Goal: Information Seeking & Learning: Learn about a topic

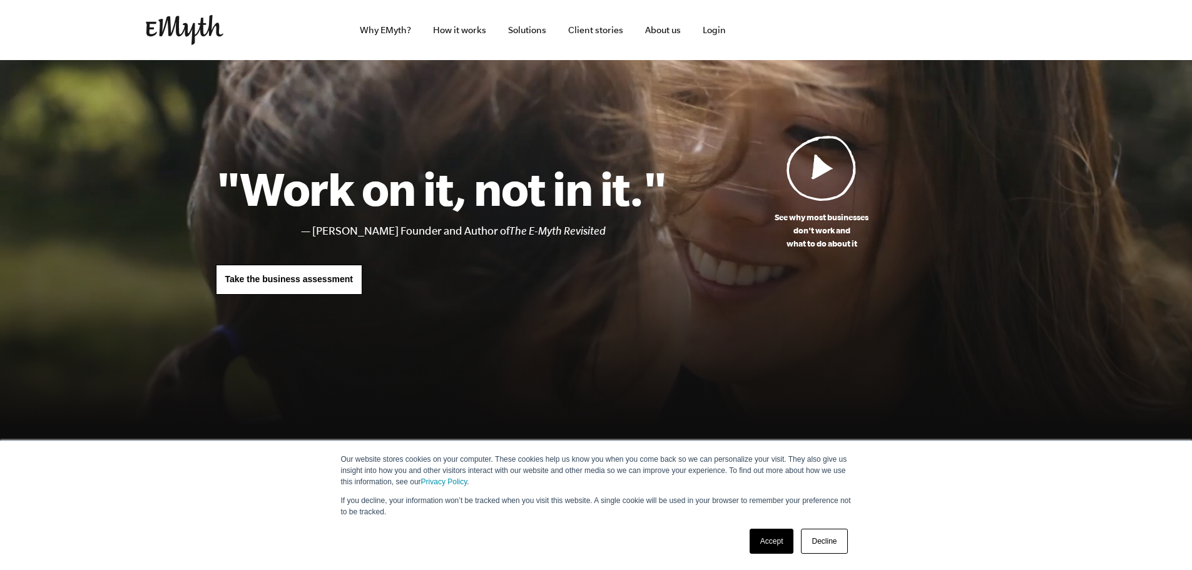
click at [332, 280] on span "Take the business assessment" at bounding box center [289, 279] width 128 height 10
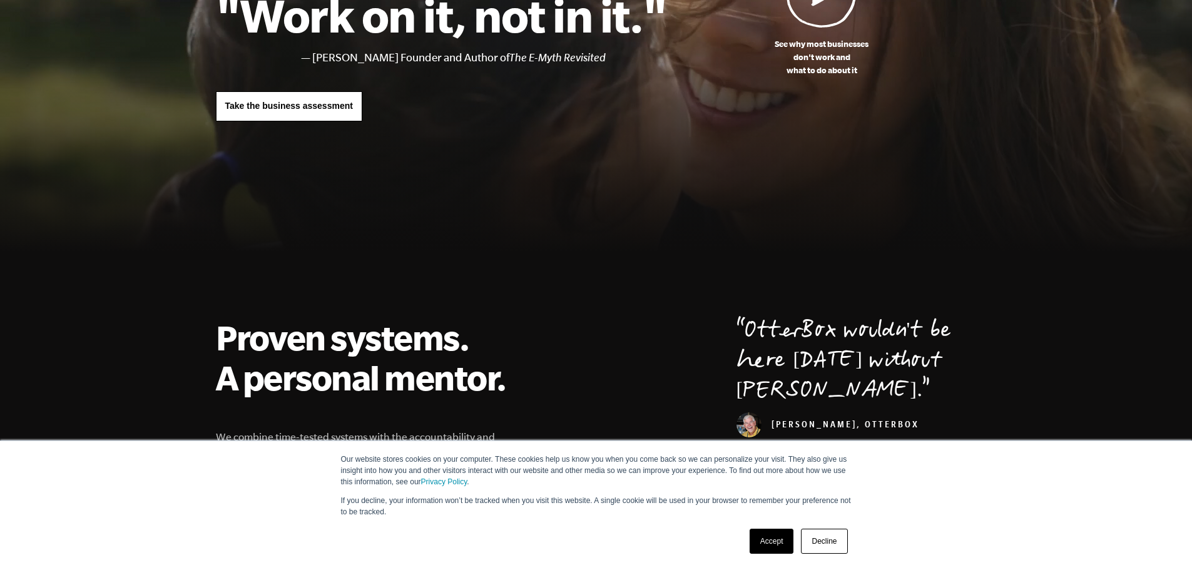
scroll to position [188, 0]
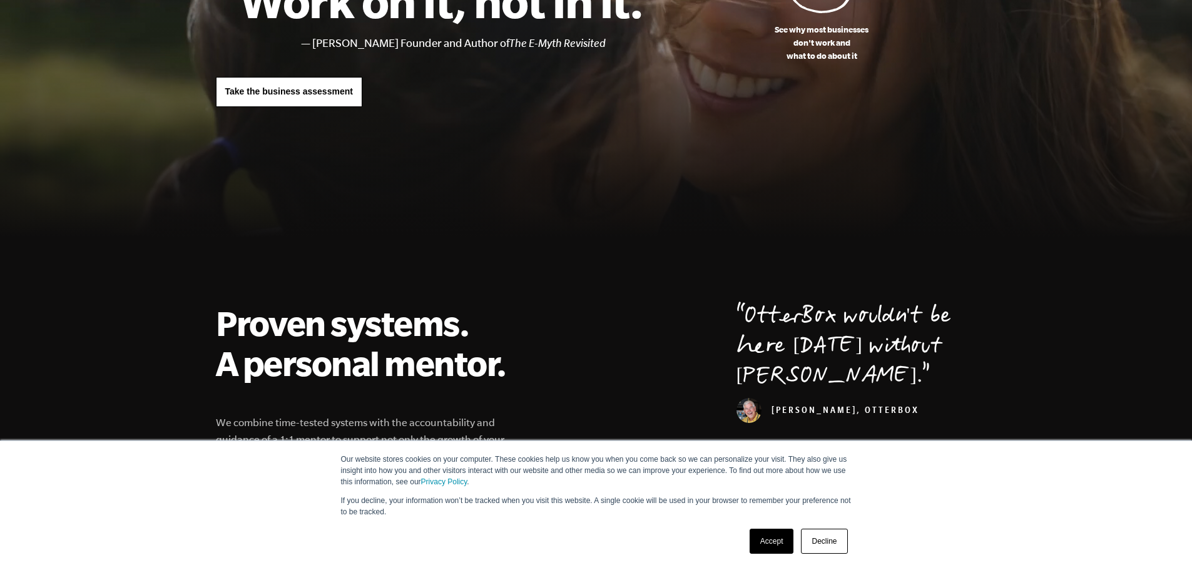
click at [829, 541] on link "Decline" at bounding box center [824, 541] width 46 height 25
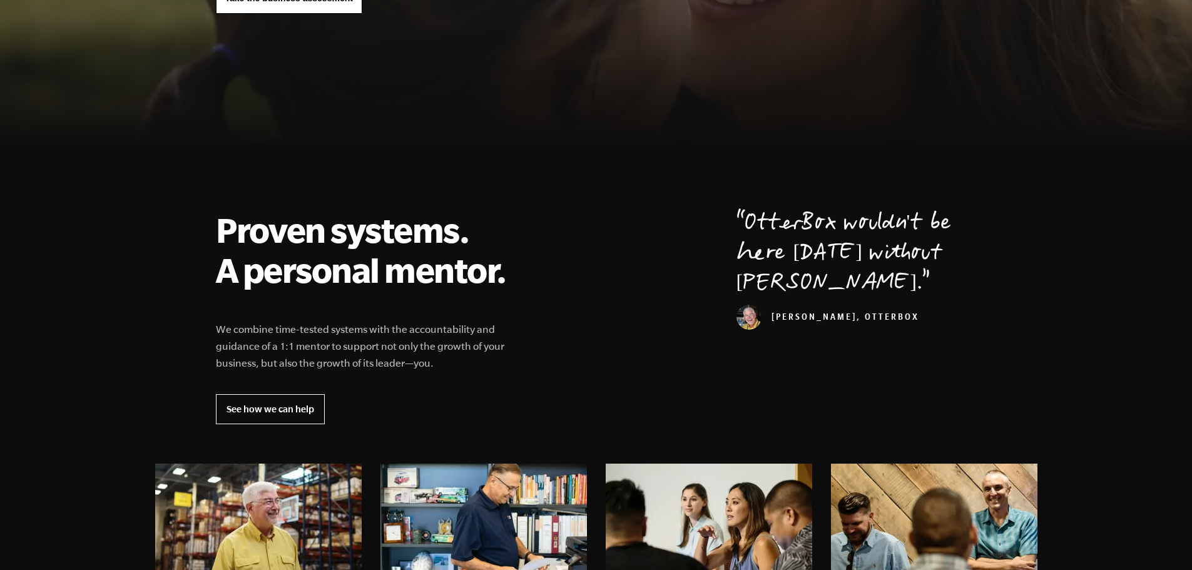
scroll to position [313, 0]
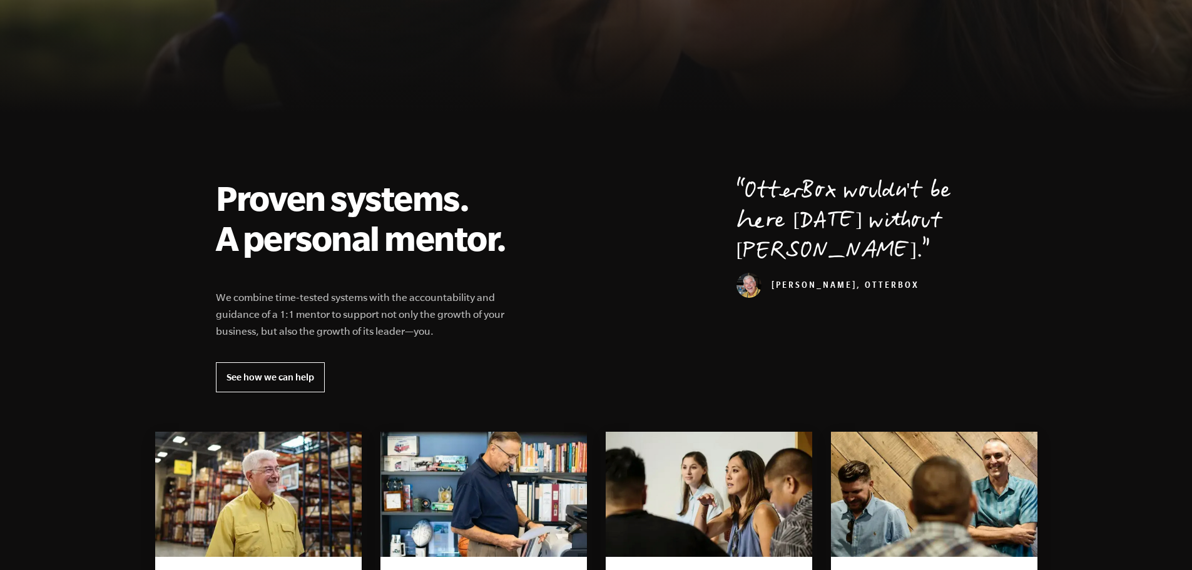
drag, startPoint x: 899, startPoint y: 282, endPoint x: 678, endPoint y: 261, distance: 221.9
click at [761, 273] on blockquote "OtterBox wouldn't be here today without EMyth. Curt Richardson, OtterBox" at bounding box center [856, 285] width 240 height 215
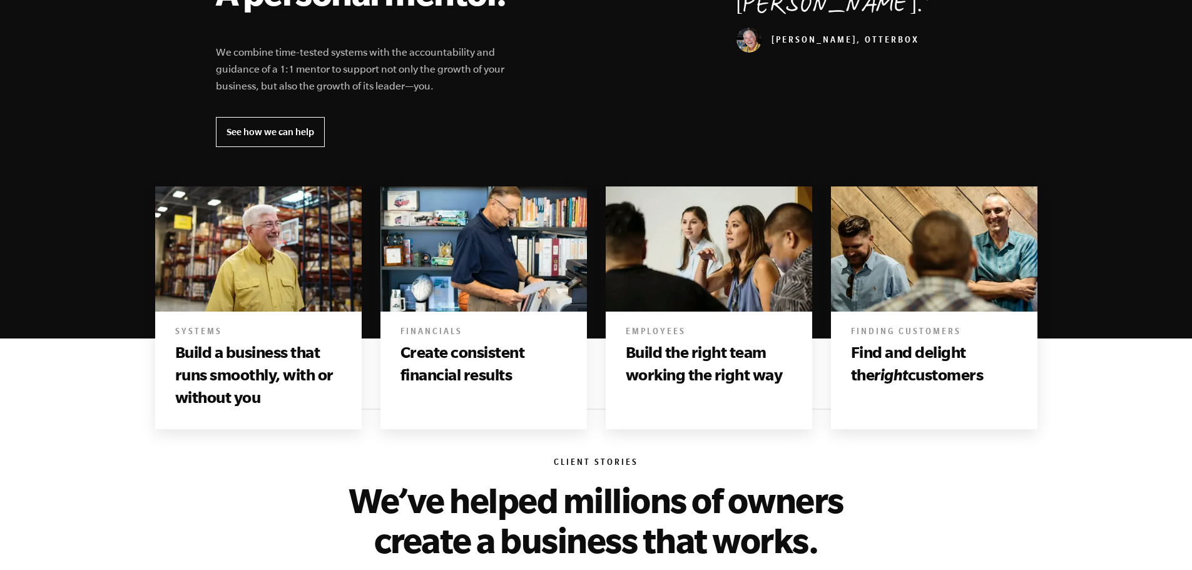
scroll to position [563, 0]
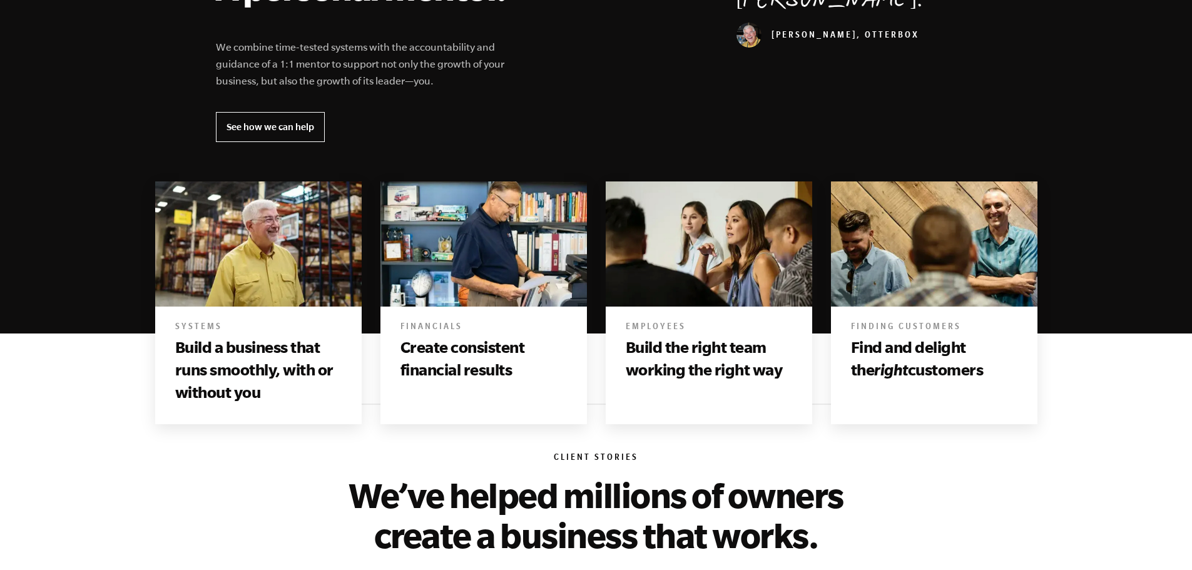
click at [223, 339] on h3 "Build a business that runs smoothly, with or without you" at bounding box center [258, 370] width 166 height 68
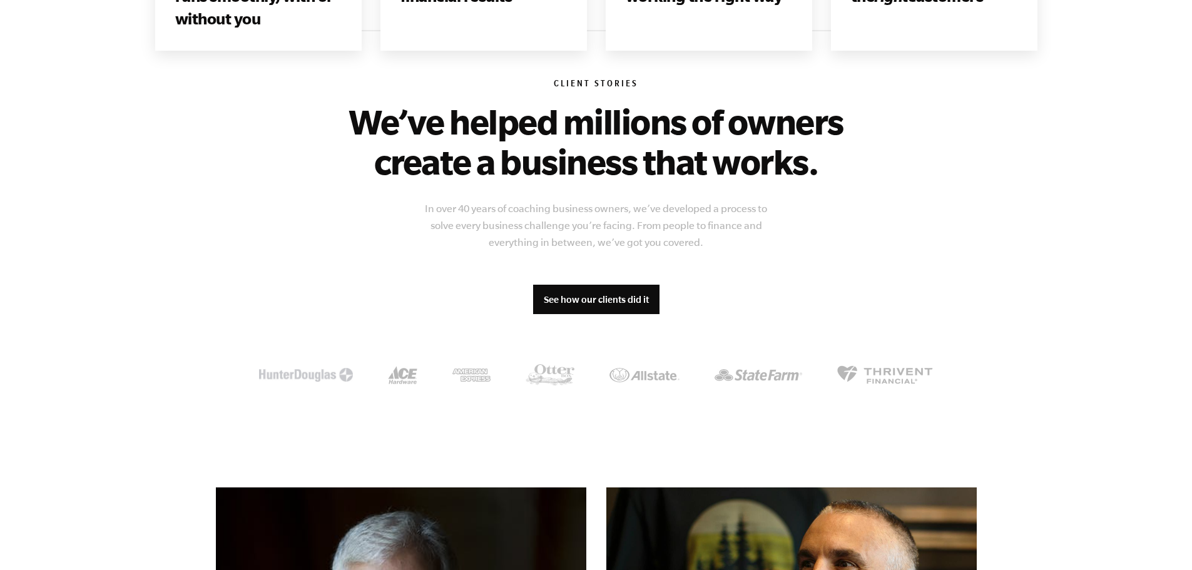
scroll to position [939, 0]
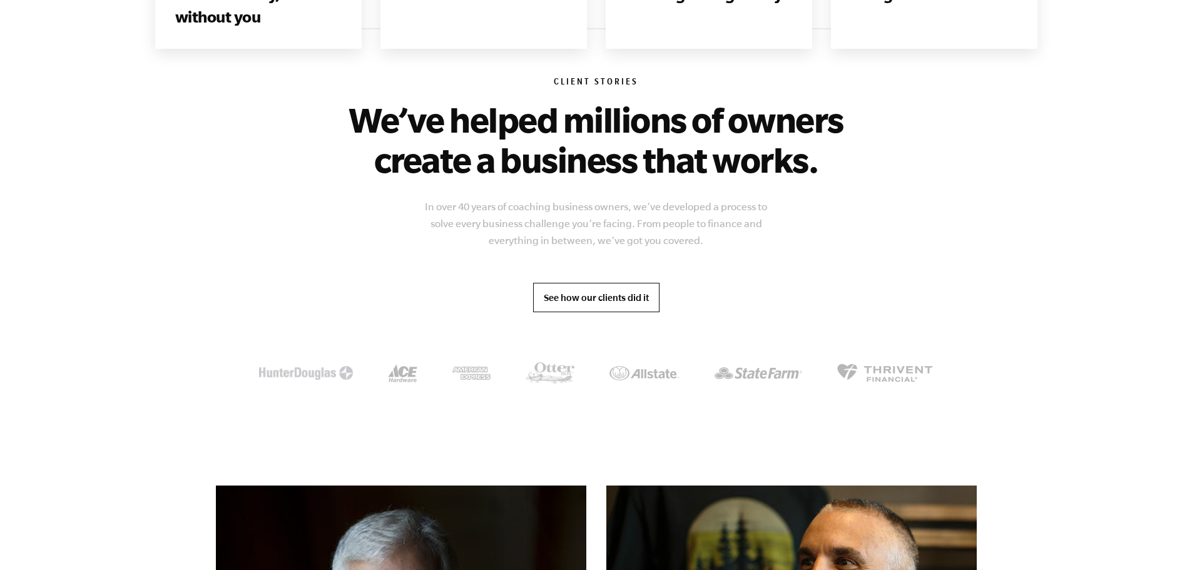
click at [595, 299] on link "See how our clients did it" at bounding box center [596, 298] width 126 height 30
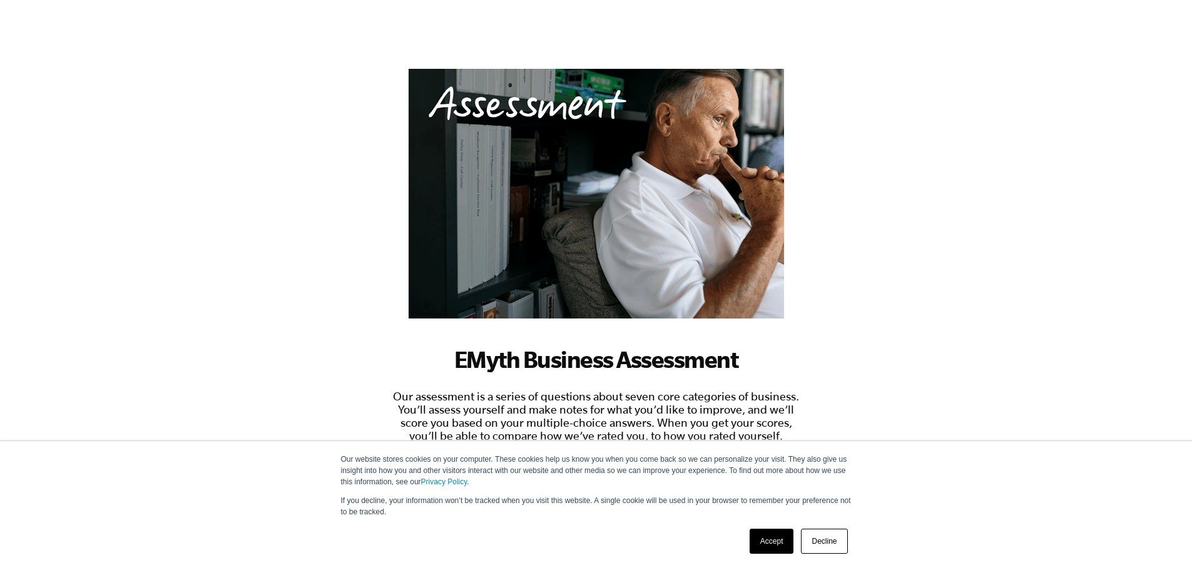
scroll to position [175, 0]
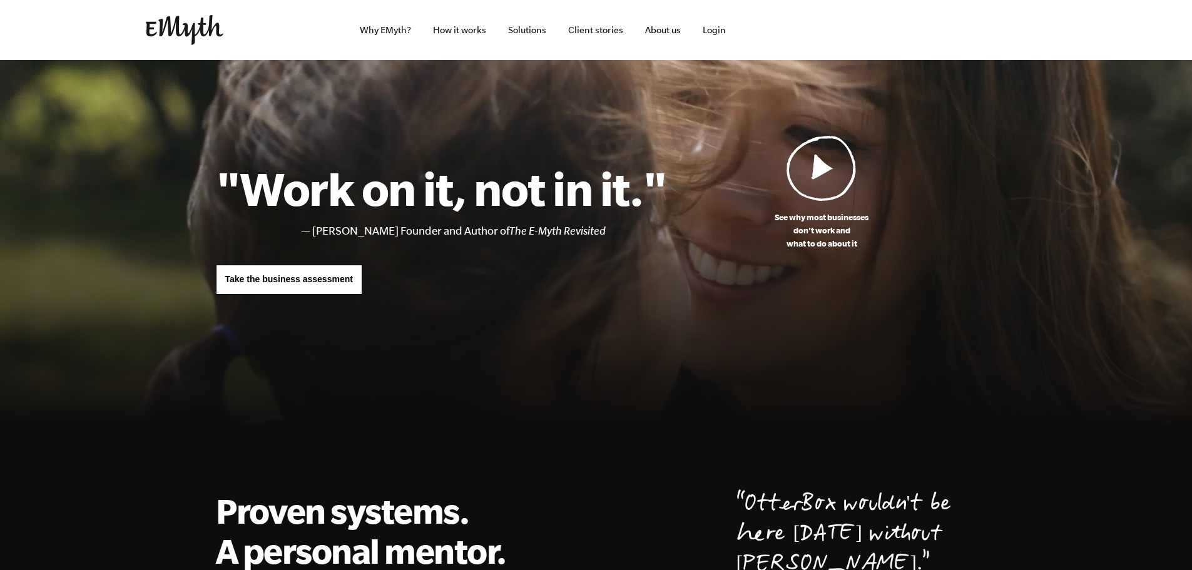
drag, startPoint x: 198, startPoint y: 278, endPoint x: 198, endPoint y: 138, distance: 139.5
click at [820, 177] on img at bounding box center [821, 168] width 70 height 66
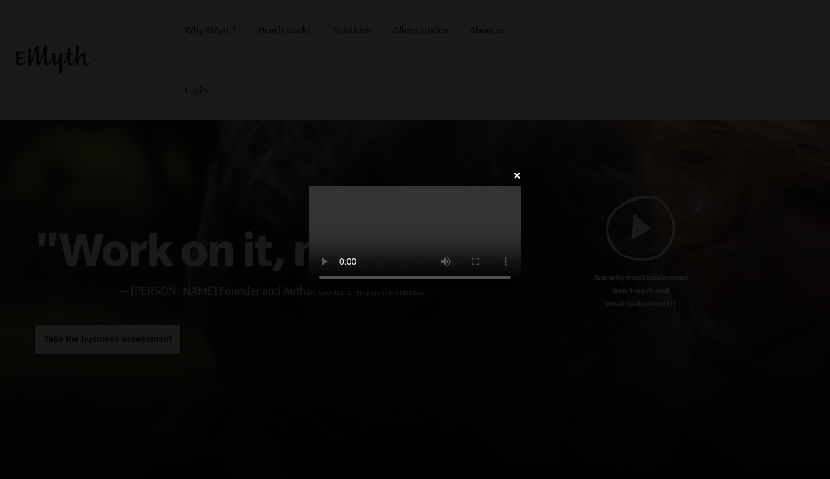
drag, startPoint x: 806, startPoint y: 6, endPoint x: 798, endPoint y: 0, distance: 9.9
click at [521, 170] on link "✕" at bounding box center [516, 176] width 8 height 12
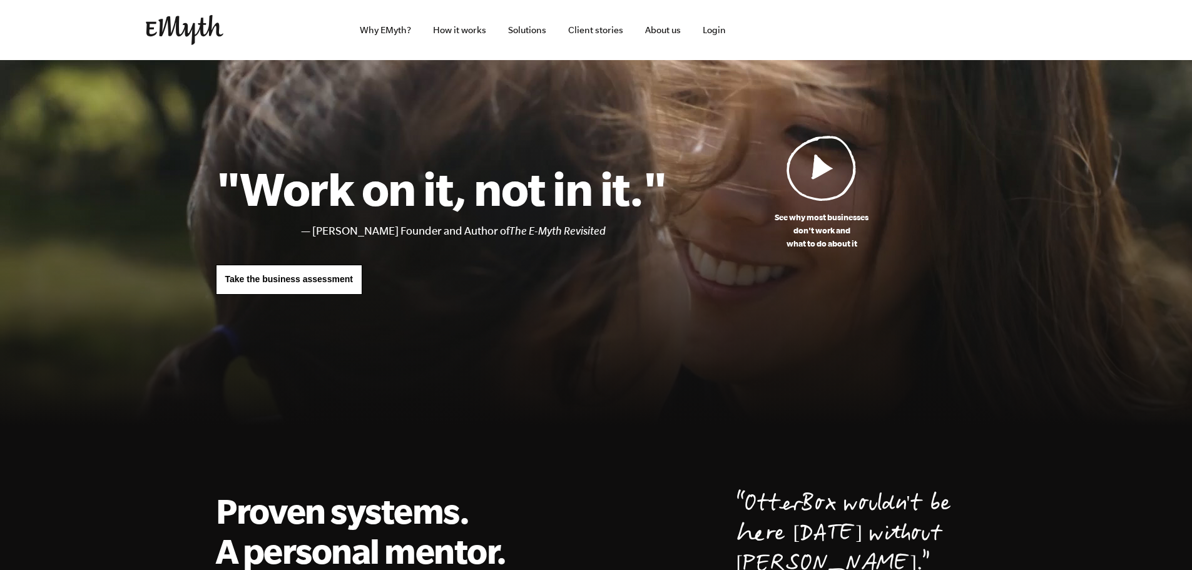
drag, startPoint x: 571, startPoint y: 248, endPoint x: 598, endPoint y: 183, distance: 70.1
